Goal: Find specific page/section: Find specific page/section

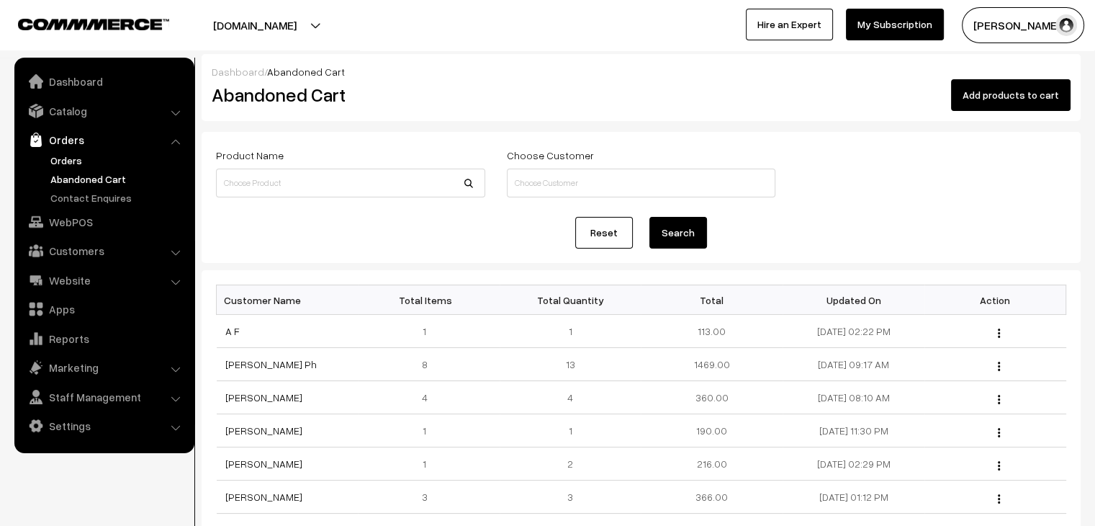
click at [118, 156] on link "Orders" at bounding box center [118, 160] width 143 height 15
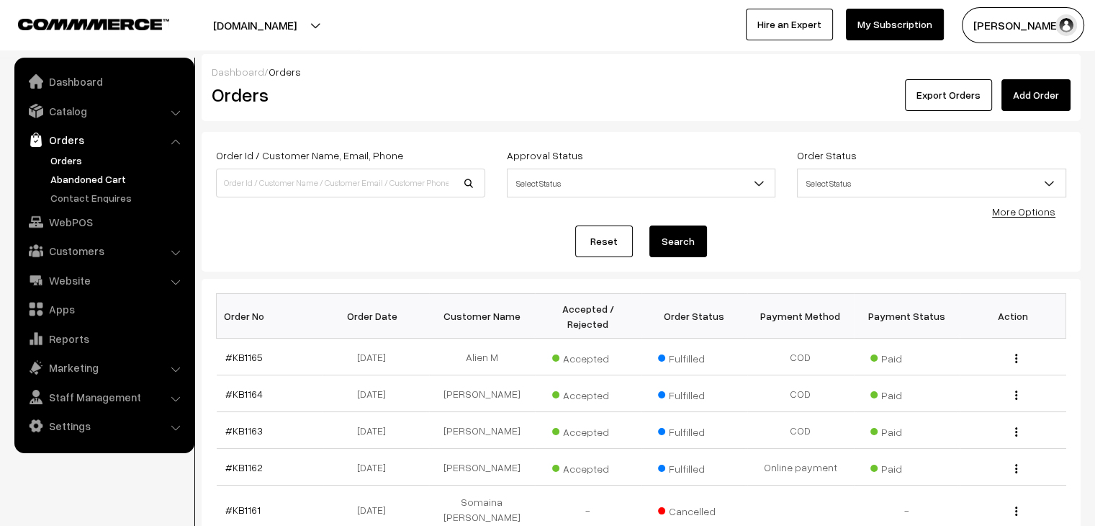
click at [91, 184] on link "Abandoned Cart" at bounding box center [118, 178] width 143 height 15
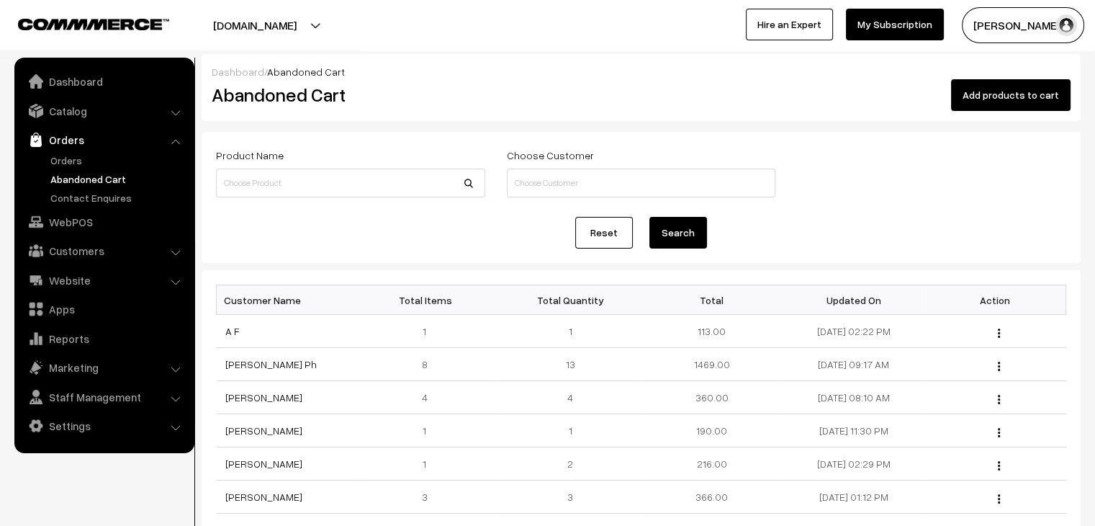
click at [123, 174] on link "Abandoned Cart" at bounding box center [118, 178] width 143 height 15
click at [102, 161] on link "Orders" at bounding box center [118, 160] width 143 height 15
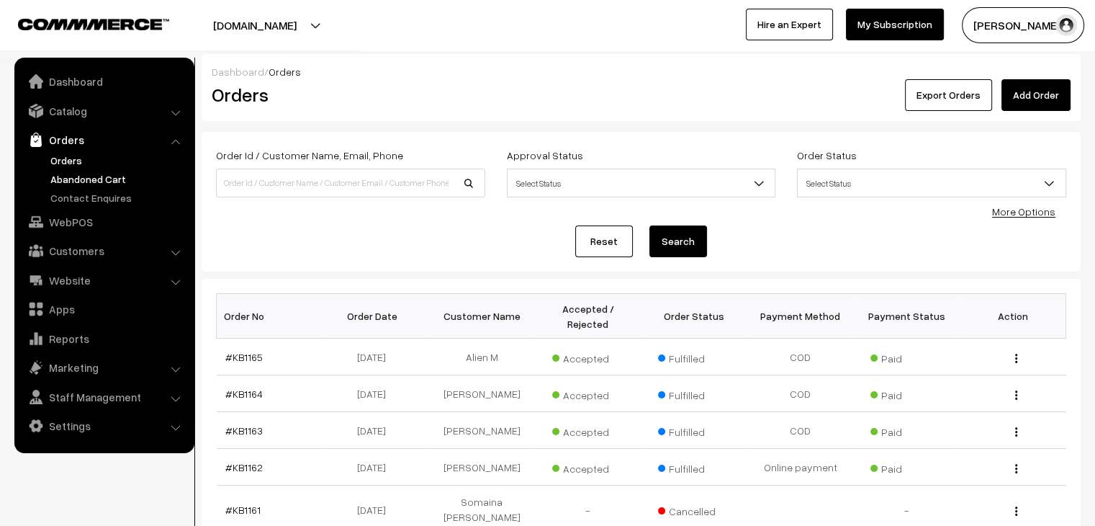
click at [110, 181] on link "Abandoned Cart" at bounding box center [118, 178] width 143 height 15
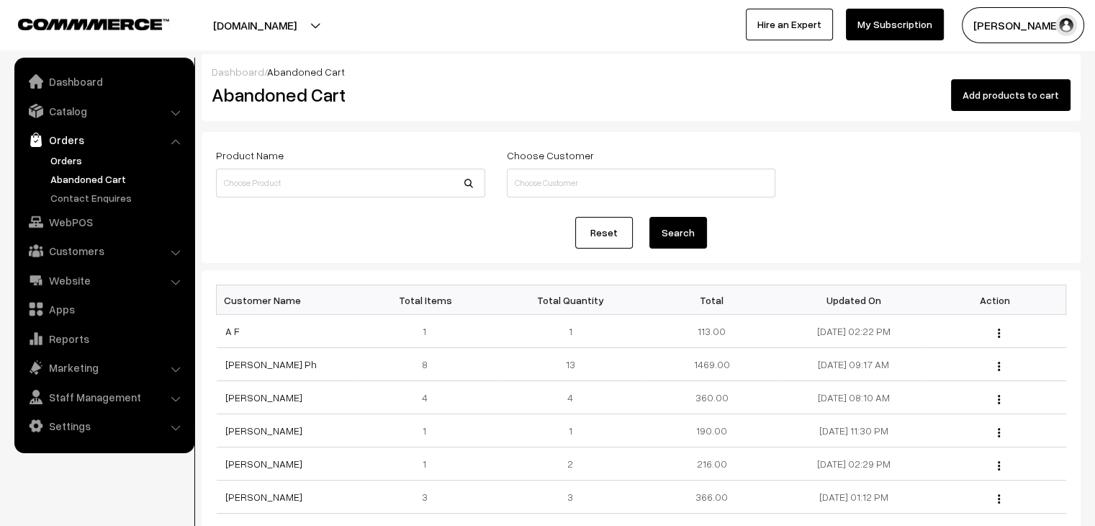
click at [102, 166] on link "Orders" at bounding box center [118, 160] width 143 height 15
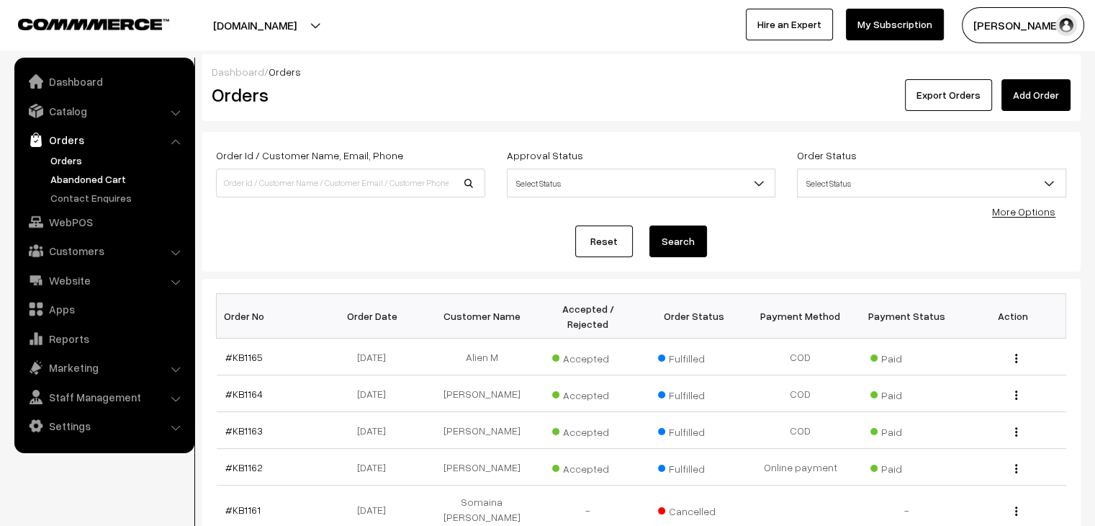
click at [110, 179] on link "Abandoned Cart" at bounding box center [118, 178] width 143 height 15
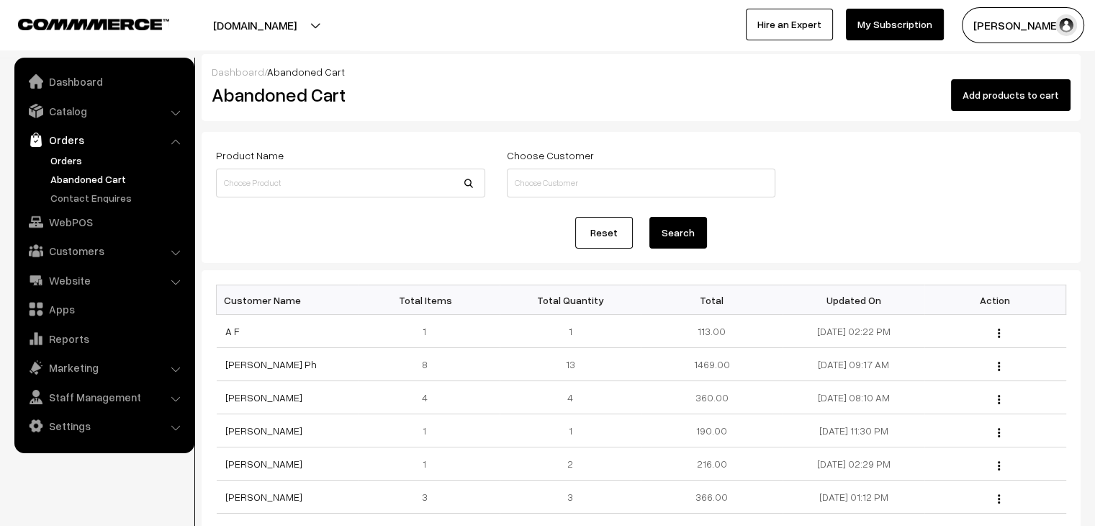
click at [84, 156] on link "Orders" at bounding box center [118, 160] width 143 height 15
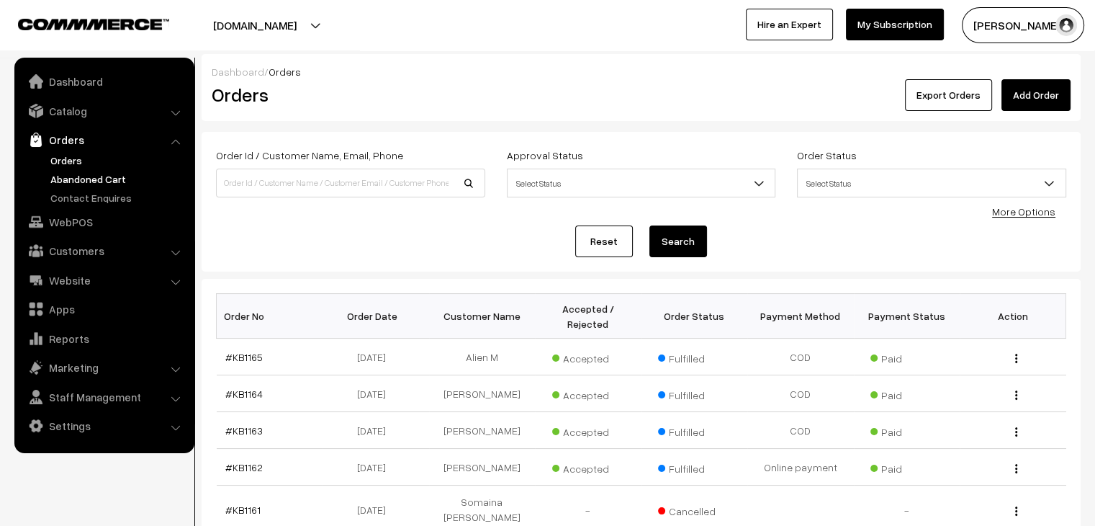
click at [86, 179] on link "Abandoned Cart" at bounding box center [118, 178] width 143 height 15
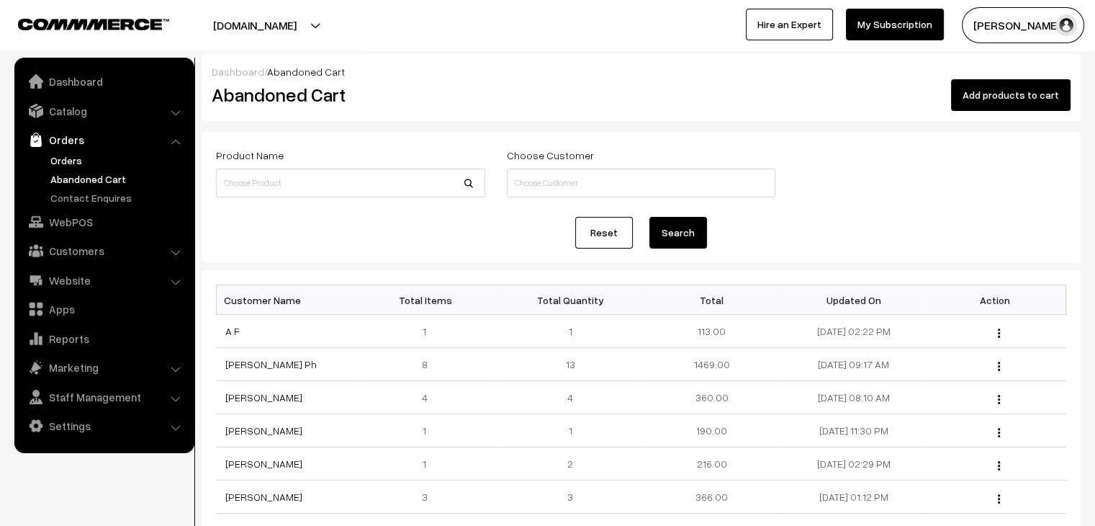
click at [67, 153] on link "Orders" at bounding box center [118, 160] width 143 height 15
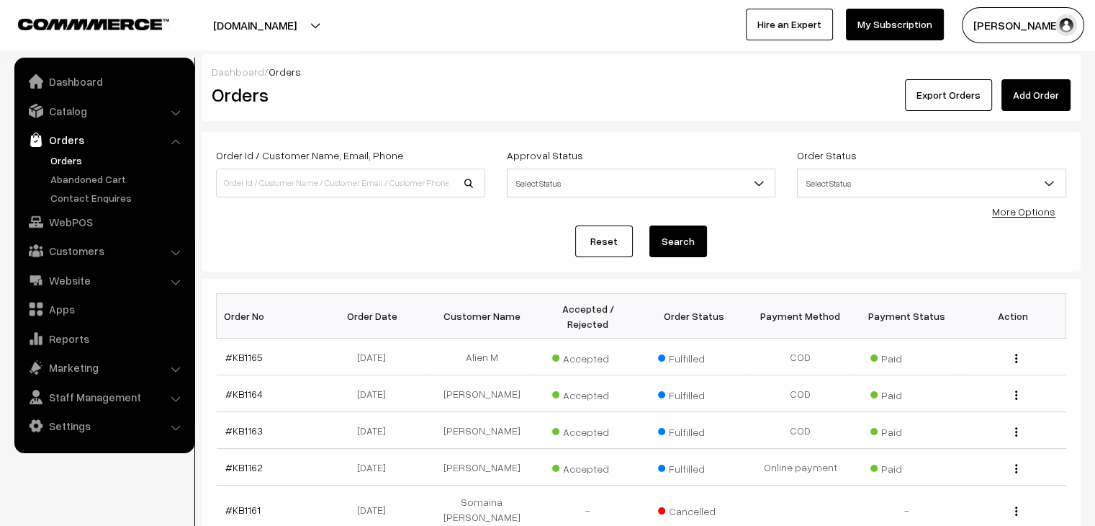
click at [75, 156] on link "Orders" at bounding box center [118, 160] width 143 height 15
click at [111, 183] on link "Abandoned Cart" at bounding box center [118, 178] width 143 height 15
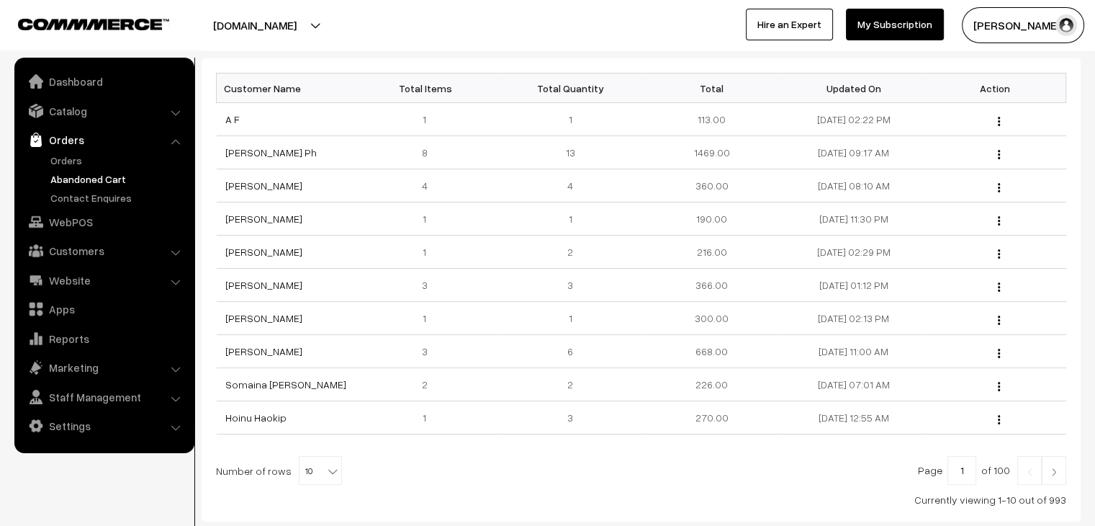
scroll to position [215, 0]
click at [60, 161] on link "Orders" at bounding box center [118, 160] width 143 height 15
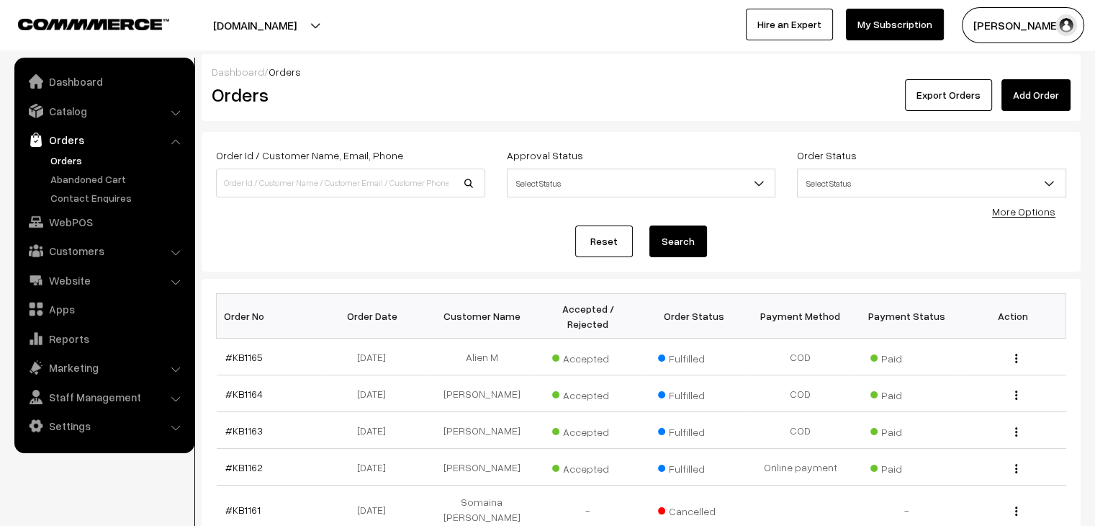
click at [93, 179] on link "Abandoned Cart" at bounding box center [118, 178] width 143 height 15
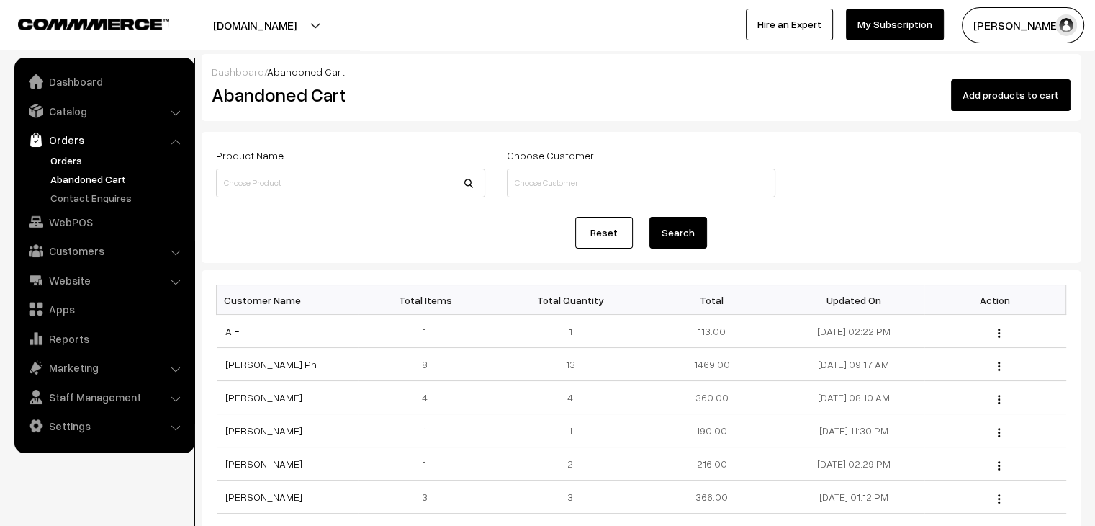
click at [65, 158] on link "Orders" at bounding box center [118, 160] width 143 height 15
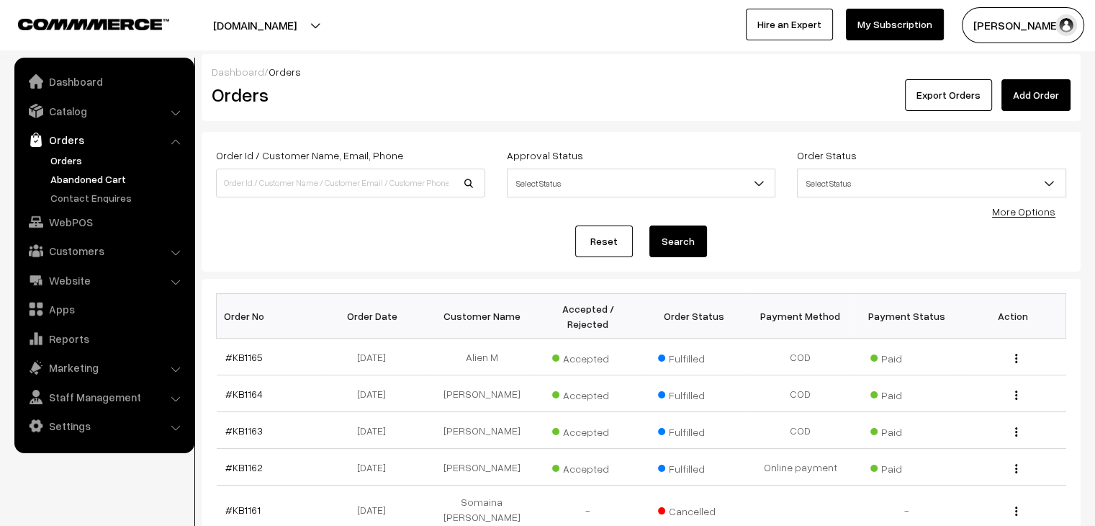
click at [110, 179] on link "Abandoned Cart" at bounding box center [118, 178] width 143 height 15
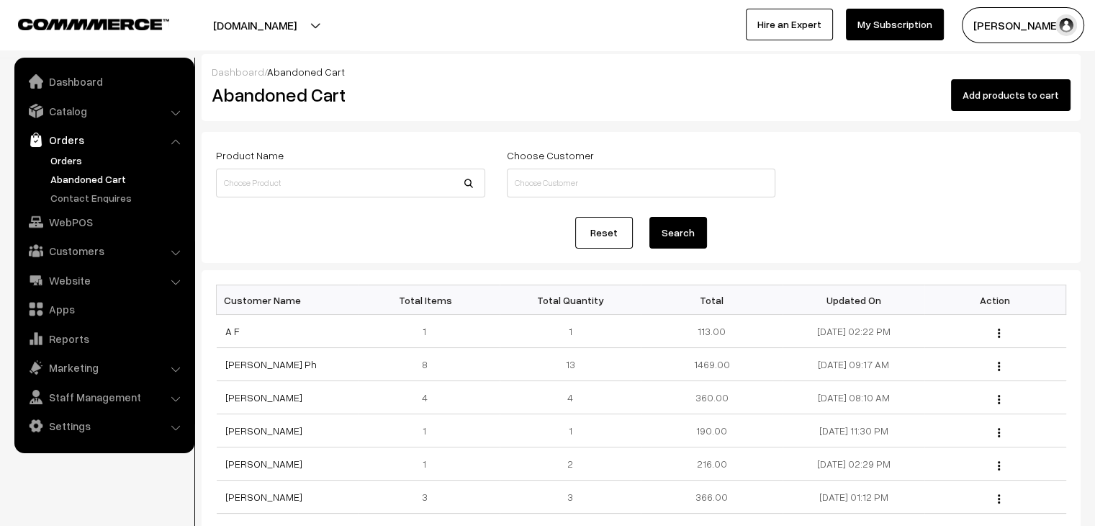
click at [76, 158] on link "Orders" at bounding box center [118, 160] width 143 height 15
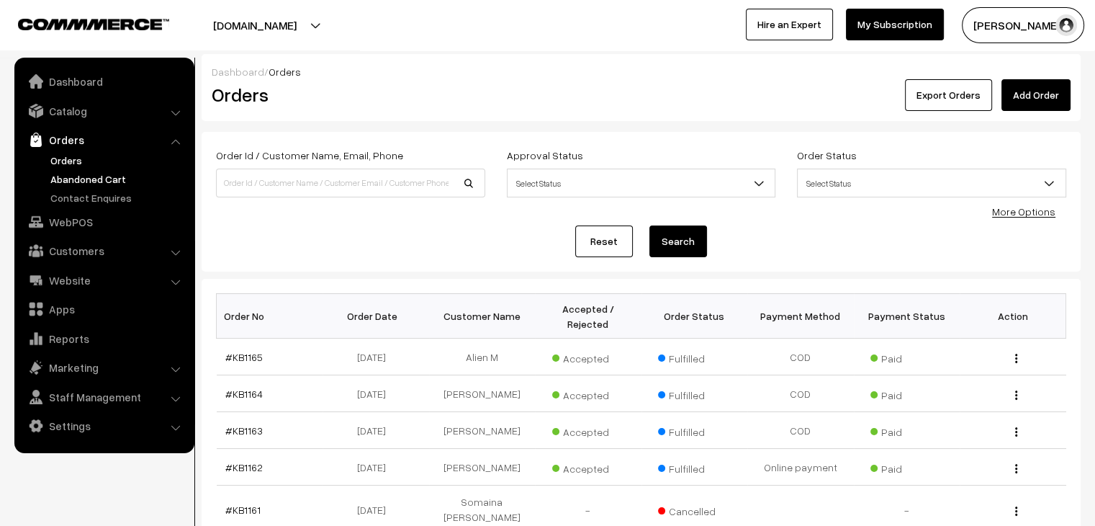
click at [86, 171] on link "Abandoned Cart" at bounding box center [118, 178] width 143 height 15
